Goal: Task Accomplishment & Management: Complete application form

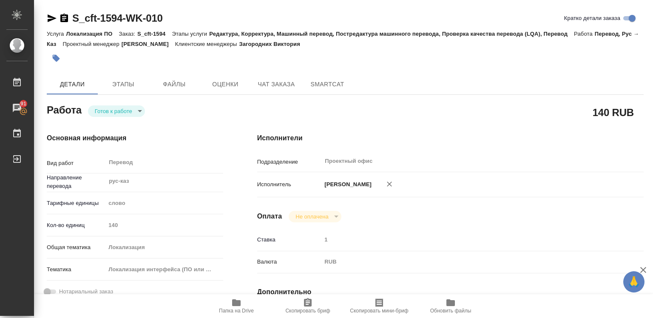
scroll to position [255, 0]
click at [644, 269] on icon "button" at bounding box center [643, 270] width 6 height 6
type textarea "x"
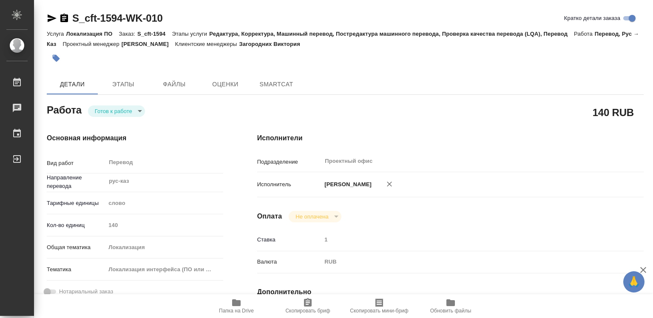
type textarea "x"
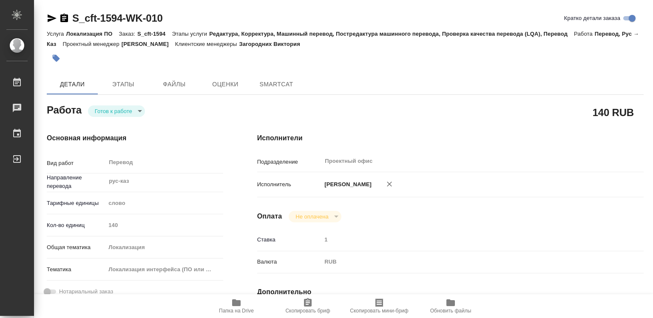
type textarea "x"
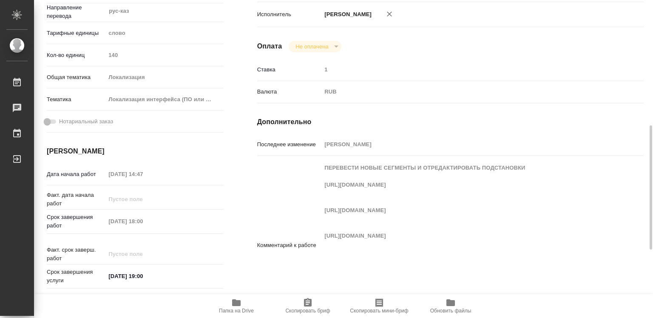
type textarea "x"
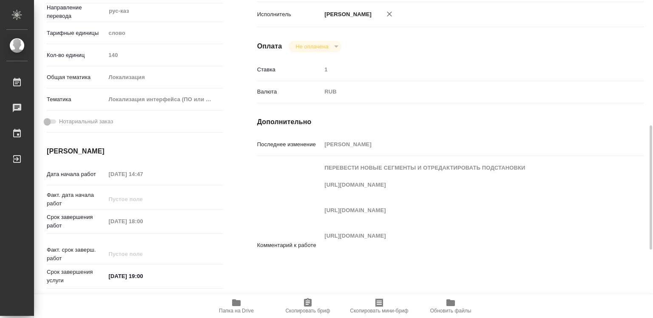
scroll to position [213, 0]
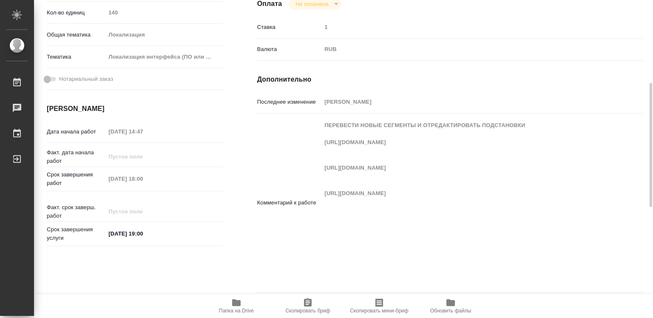
type textarea "x"
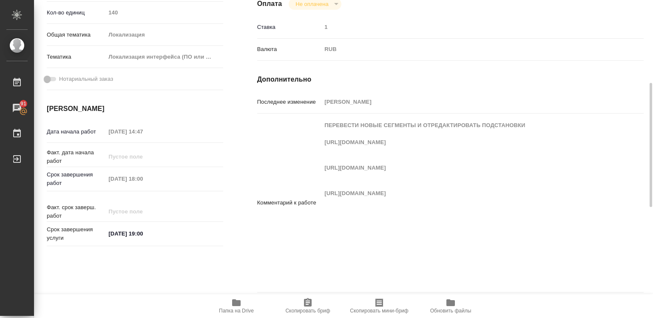
scroll to position [298, 0]
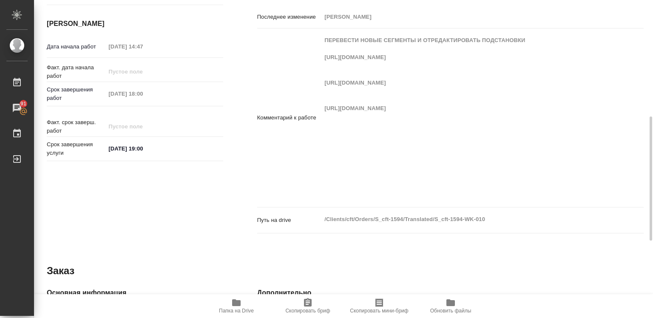
click at [524, 176] on div "Комментарий к работе ПЕРЕВЕСТИ НОВЫЕ СЕГМЕНТЫ И ОТРЕДАКТИРОВАТЬ ПОДСТАНОВКИ [UR…" at bounding box center [450, 118] width 386 height 172
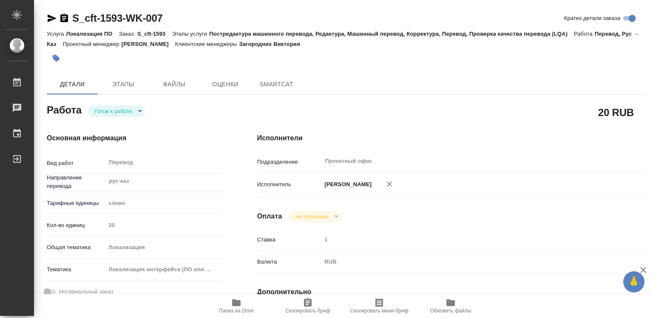
type textarea "x"
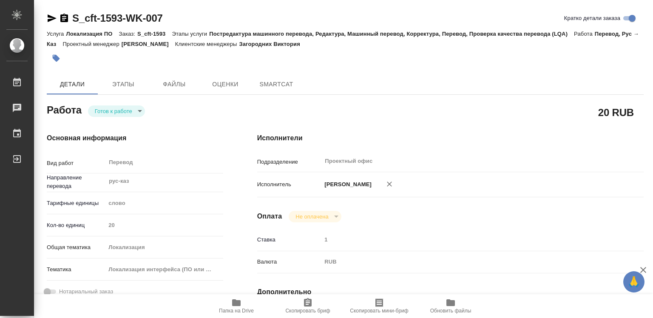
type textarea "x"
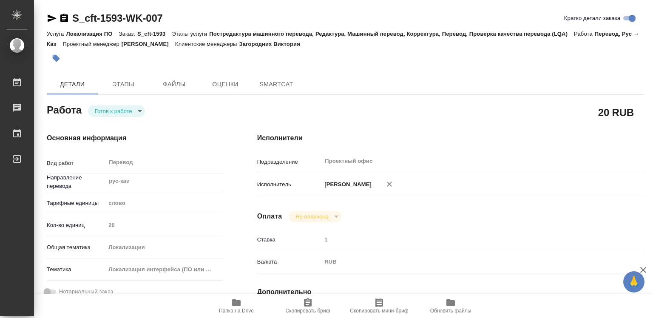
type textarea "x"
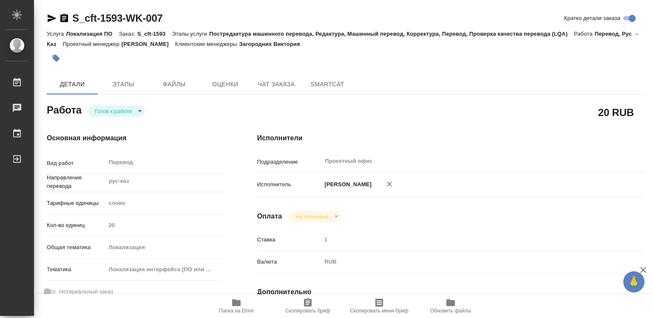
type textarea "x"
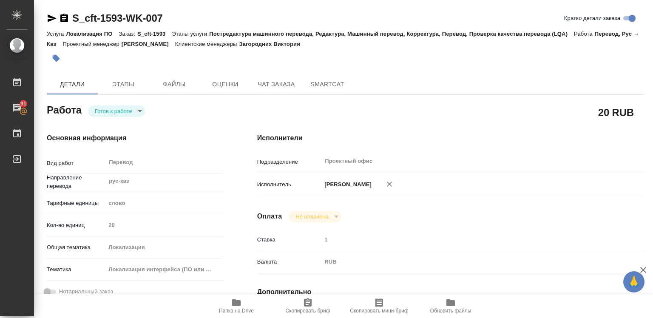
type textarea "x"
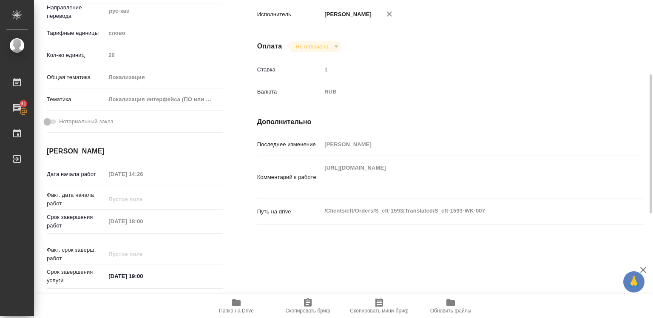
scroll to position [213, 0]
